Goal: Information Seeking & Learning: Find specific fact

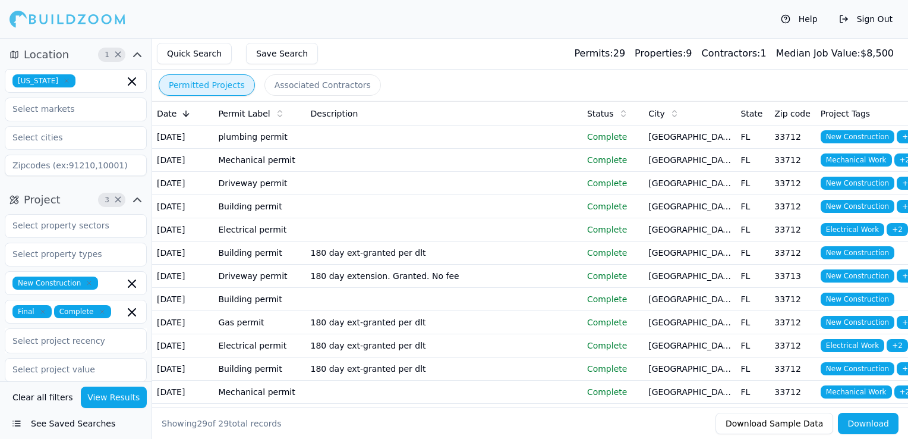
scroll to position [577, 0]
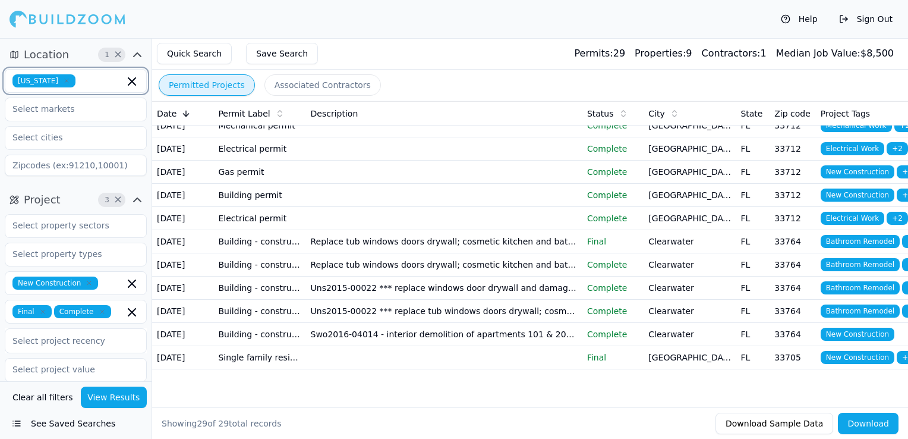
click at [133, 81] on icon "button" at bounding box center [131, 81] width 7 height 7
type input "pen"
click at [92, 106] on div "[US_STATE]" at bounding box center [76, 107] width 136 height 19
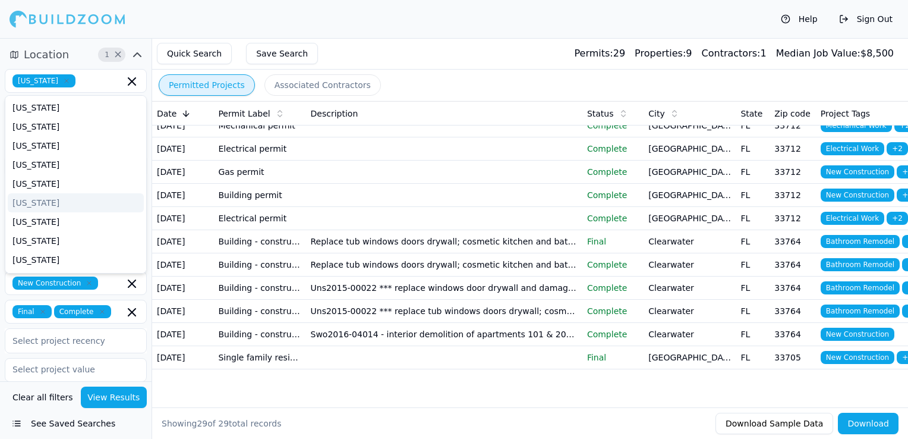
click at [376, 47] on div "Quick Search Save Search Permits: 29 Properties: 9 Contractors: 1 Median Job Va…" at bounding box center [530, 53] width 756 height 31
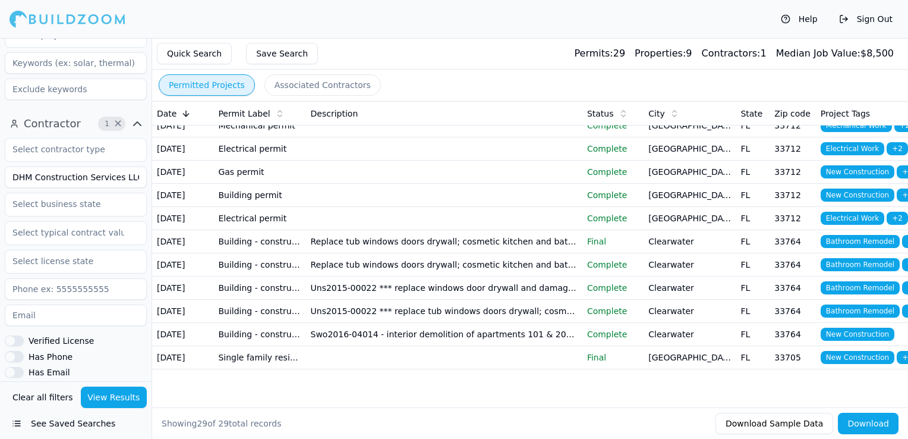
scroll to position [297, 0]
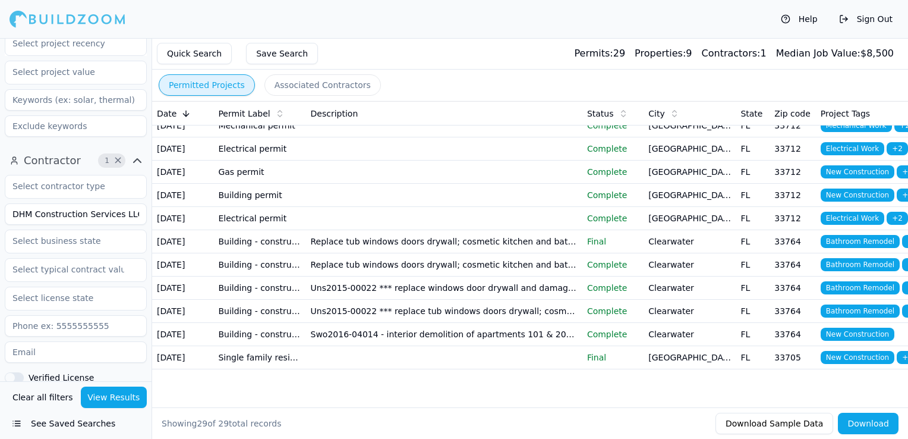
click at [80, 211] on input "DHM Construction Services LLC" at bounding box center [76, 213] width 142 height 21
type input "Mogul Tier LLC"
click at [101, 403] on button "View Results" at bounding box center [114, 396] width 67 height 21
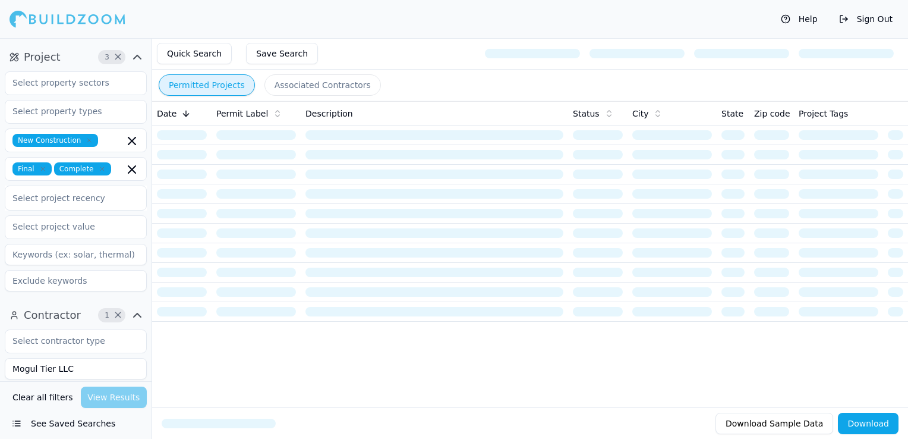
scroll to position [119, 0]
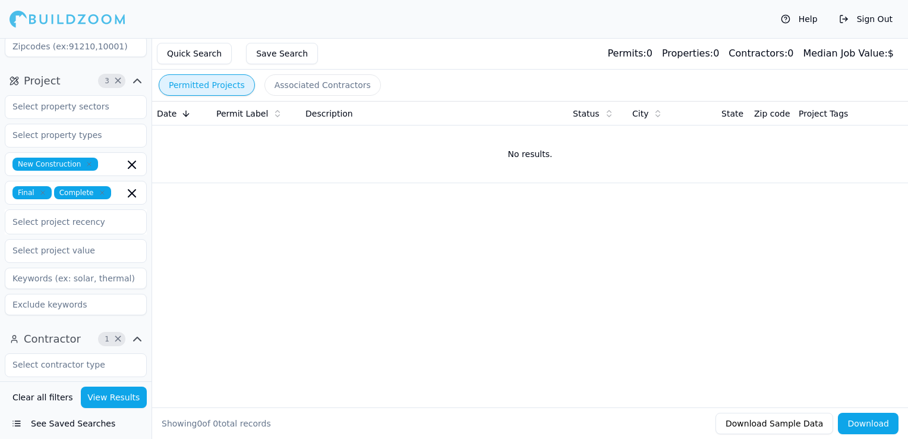
click at [39, 193] on icon "button" at bounding box center [42, 192] width 7 height 7
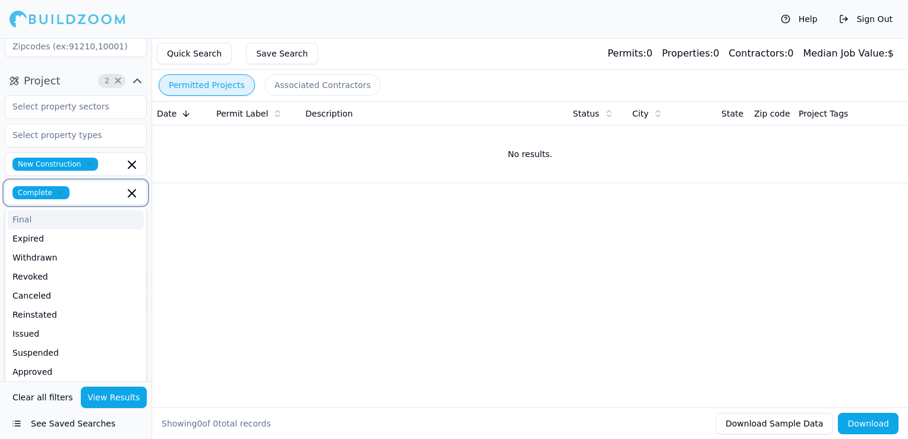
click at [57, 190] on icon "button" at bounding box center [60, 192] width 7 height 7
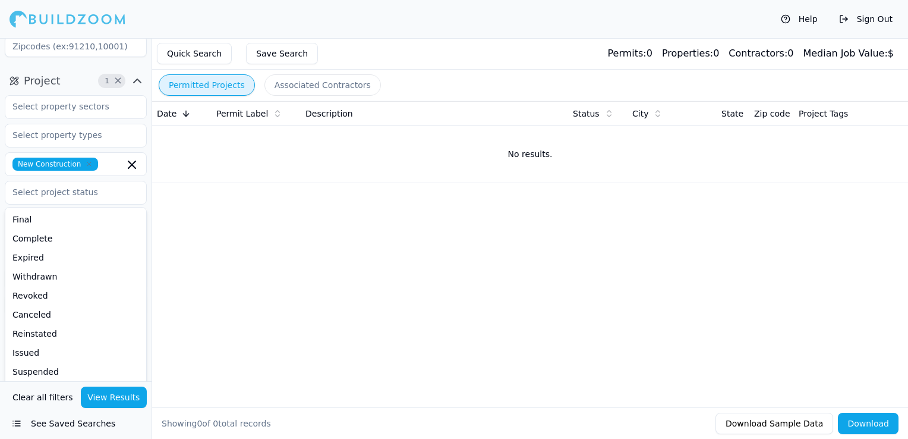
click at [105, 400] on button "View Results" at bounding box center [114, 396] width 67 height 21
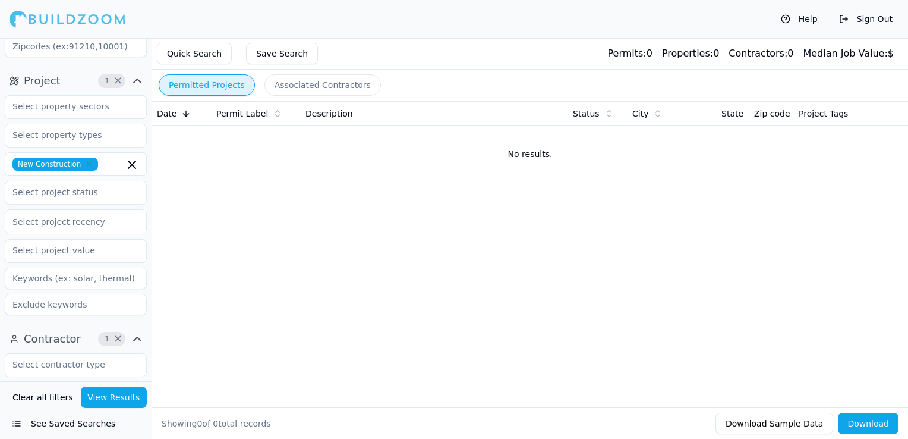
click at [86, 163] on icon "button" at bounding box center [89, 163] width 7 height 7
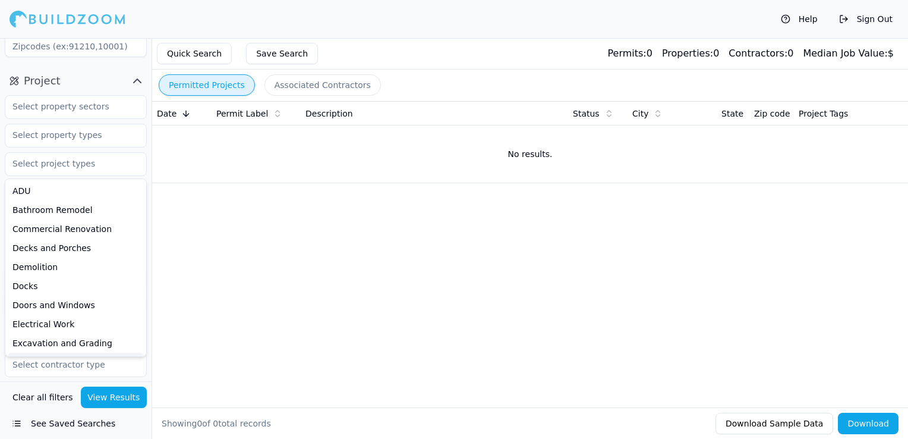
click at [124, 400] on button "View Results" at bounding box center [114, 396] width 67 height 21
